Goal: Task Accomplishment & Management: Use online tool/utility

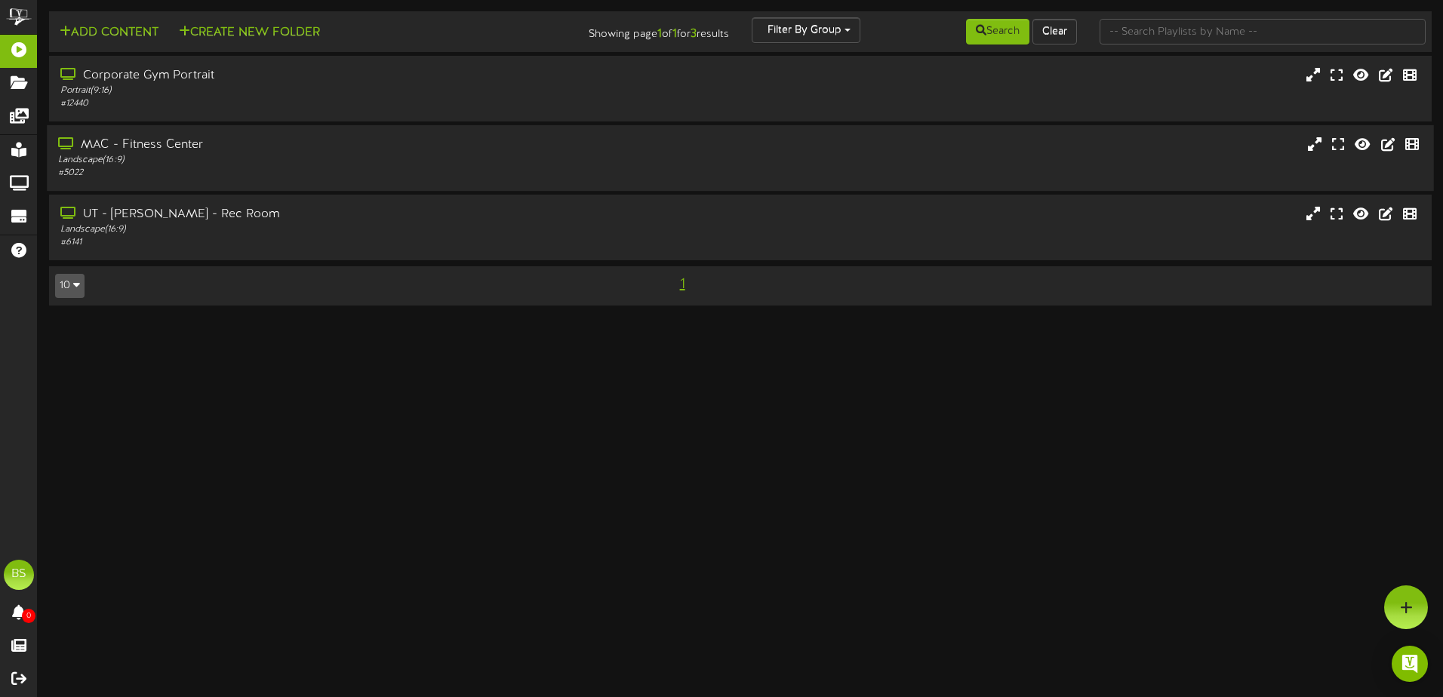
click at [608, 162] on div "Landscape ( 16:9 )" at bounding box center [335, 160] width 555 height 13
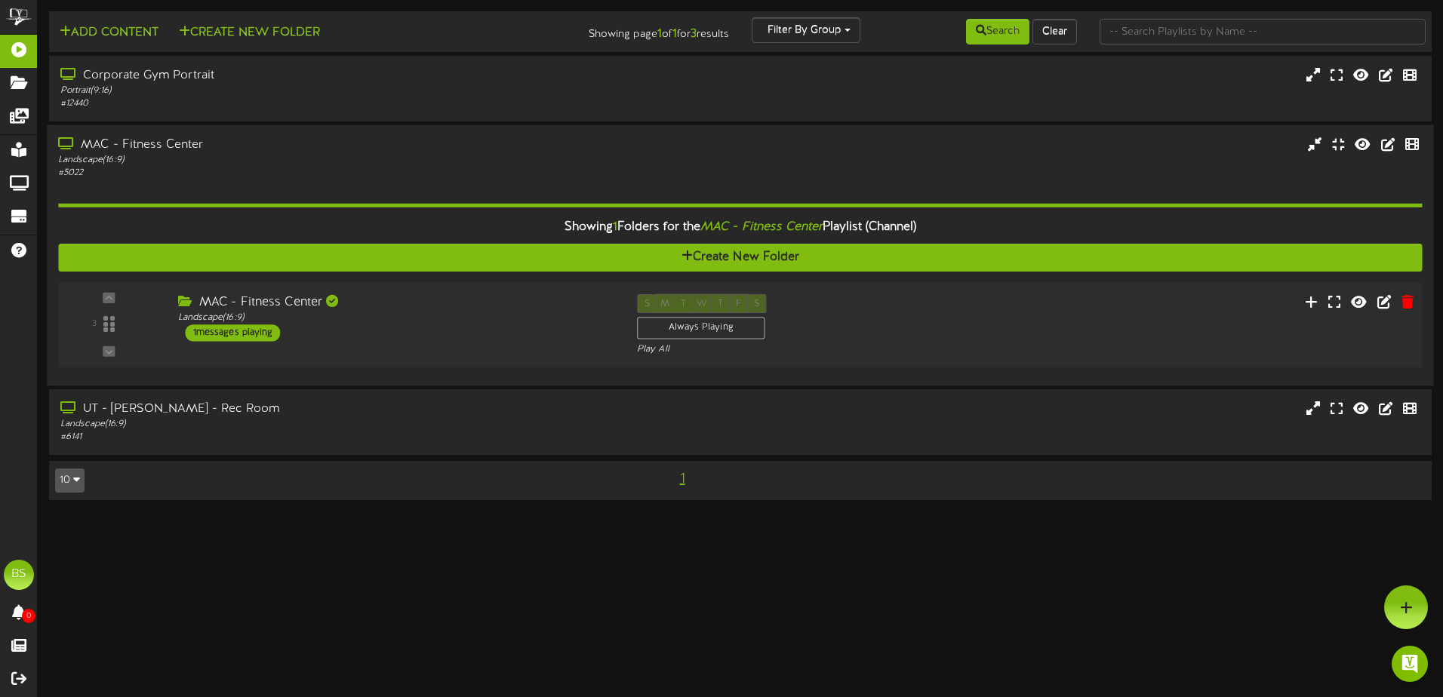
click at [931, 318] on div "S M T W T F S Always Playing Play All" at bounding box center [798, 325] width 344 height 62
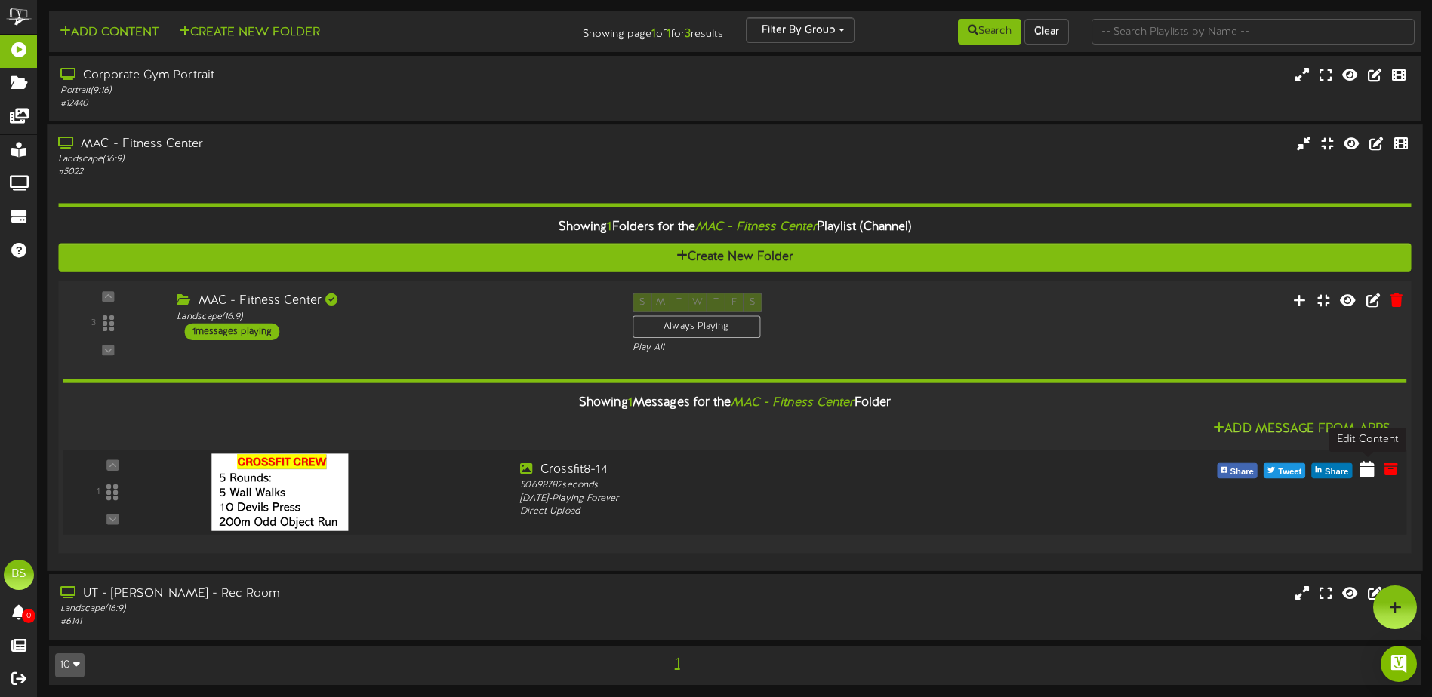
click at [1366, 474] on icon at bounding box center [1366, 468] width 15 height 17
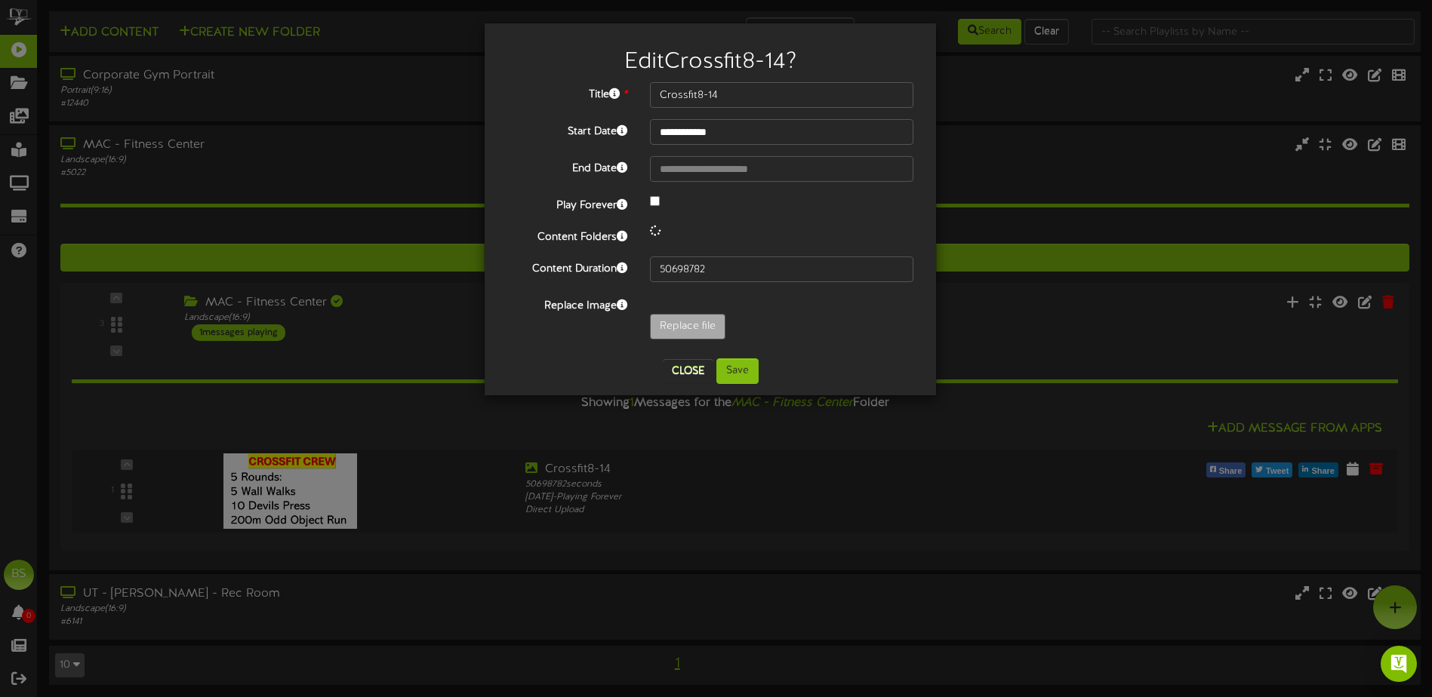
click at [803, 343] on div "Replace file" at bounding box center [782, 330] width 286 height 33
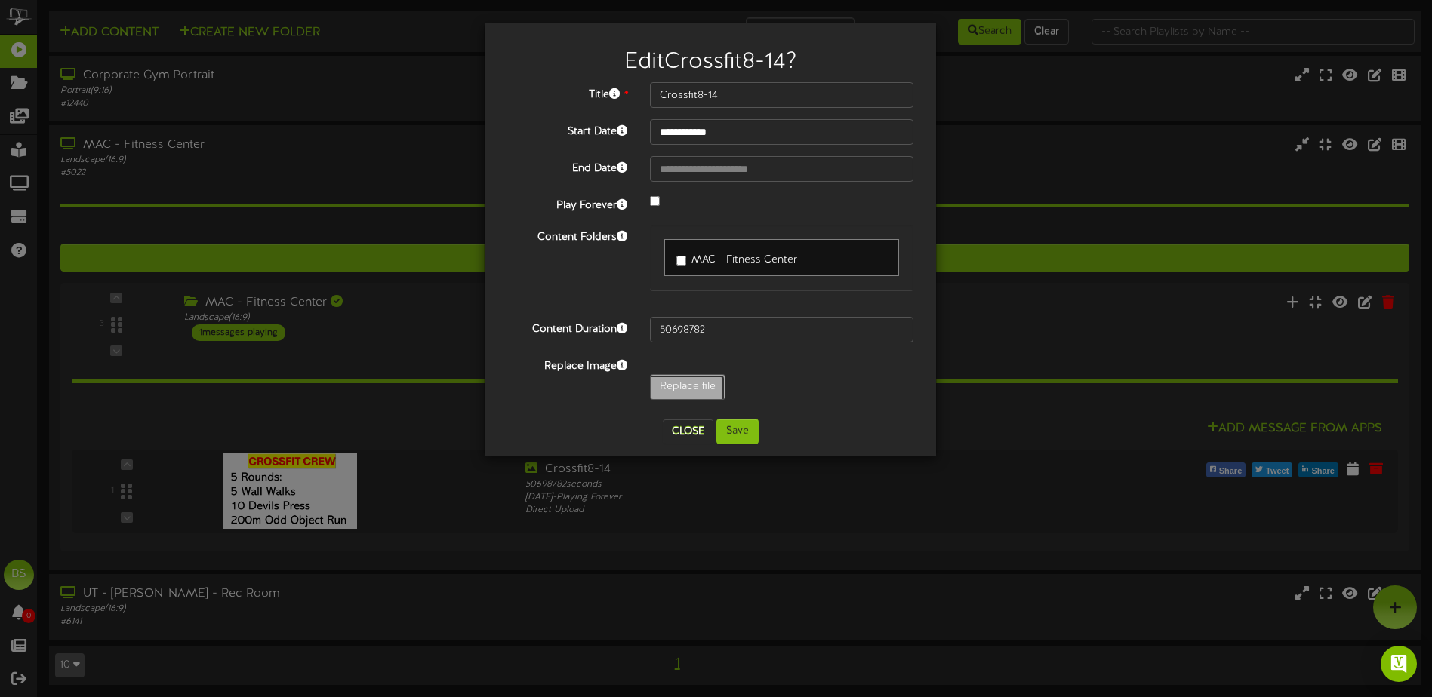
type input "**********"
type input "WeightTraining6-27"
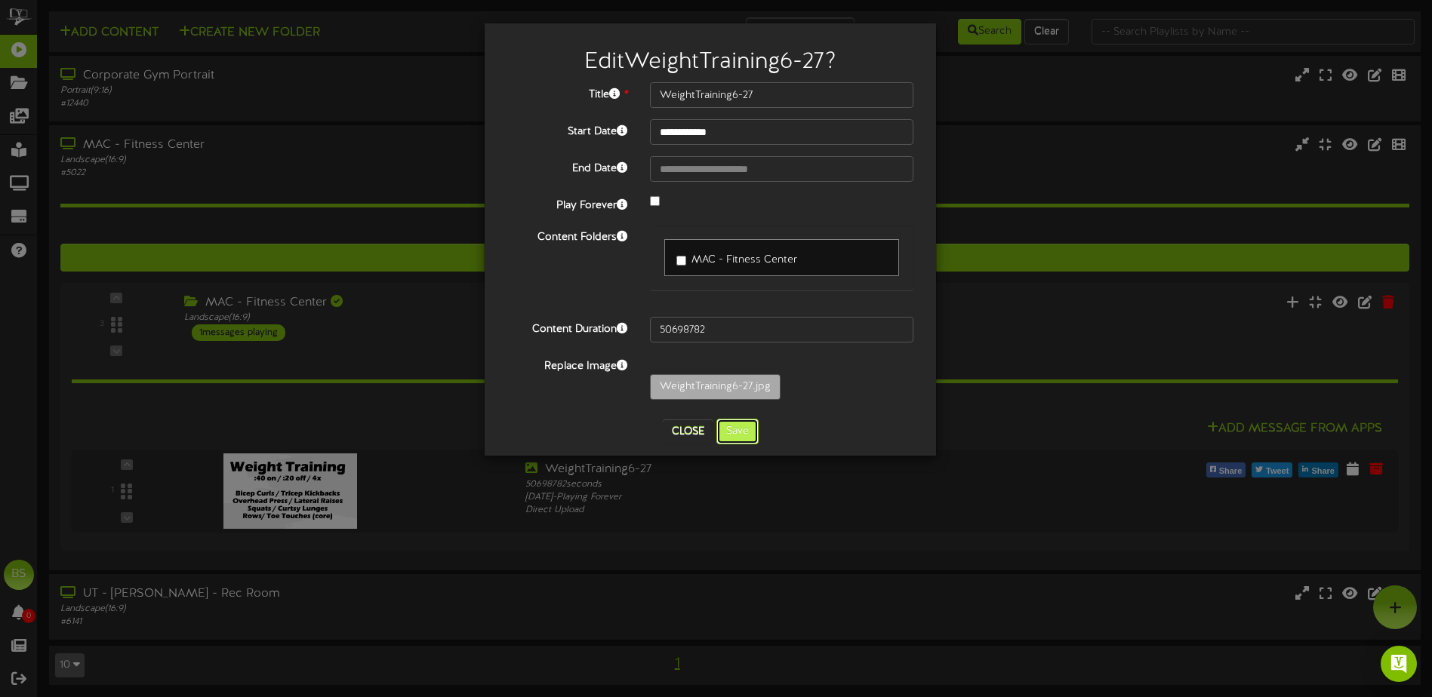
click at [746, 426] on button "Save" at bounding box center [737, 432] width 42 height 26
